Goal: Task Accomplishment & Management: Manage account settings

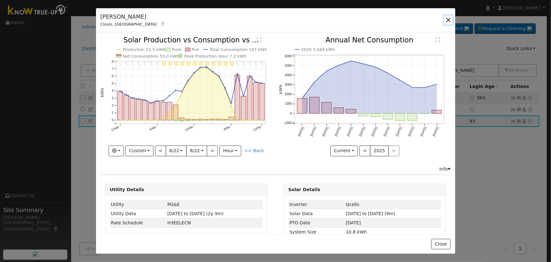
click at [452, 21] on button "button" at bounding box center [448, 19] width 9 height 9
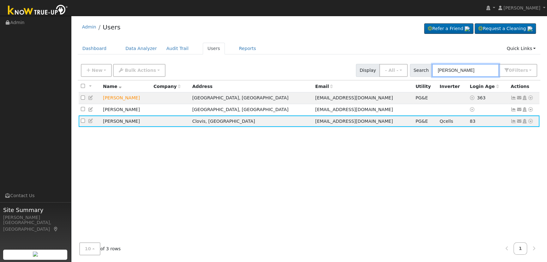
click at [482, 68] on input "[PERSON_NAME]" at bounding box center [465, 70] width 67 height 13
click at [481, 68] on input "[PERSON_NAME]" at bounding box center [465, 70] width 67 height 13
paste input "[PERSON_NAME]"
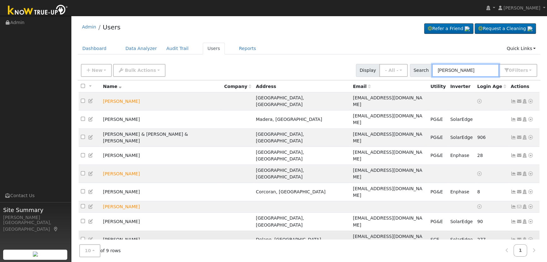
type input "[PERSON_NAME]"
click at [512, 237] on icon at bounding box center [514, 239] width 6 height 4
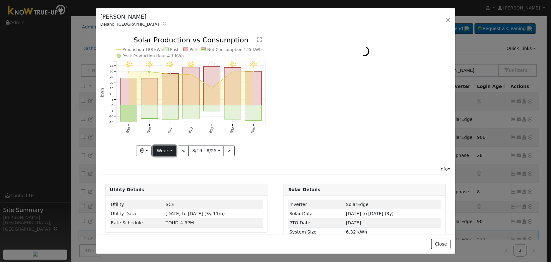
click at [159, 148] on button "Week" at bounding box center [164, 150] width 23 height 11
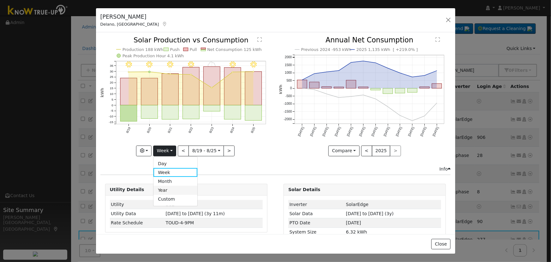
click at [173, 188] on link "Year" at bounding box center [176, 189] width 44 height 9
type input "[DATE]"
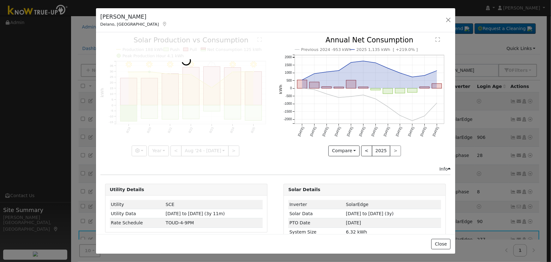
click at [141, 149] on div at bounding box center [186, 96] width 172 height 119
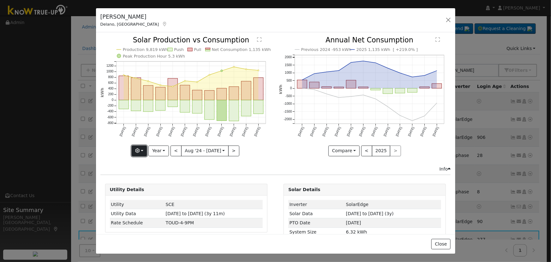
click at [143, 149] on button "button" at bounding box center [139, 150] width 15 height 11
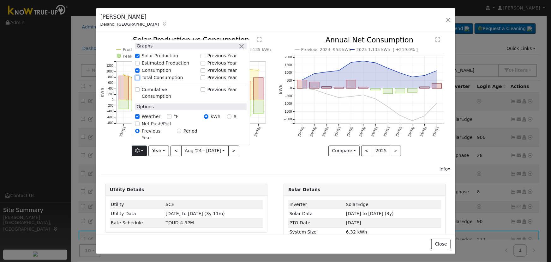
drag, startPoint x: 141, startPoint y: 89, endPoint x: 146, endPoint y: 87, distance: 5.4
click at [140, 80] on input "Total Consumption" at bounding box center [137, 77] width 4 height 4
checkbox input "true"
click at [245, 49] on button "button" at bounding box center [242, 46] width 7 height 7
